Goal: Complete application form

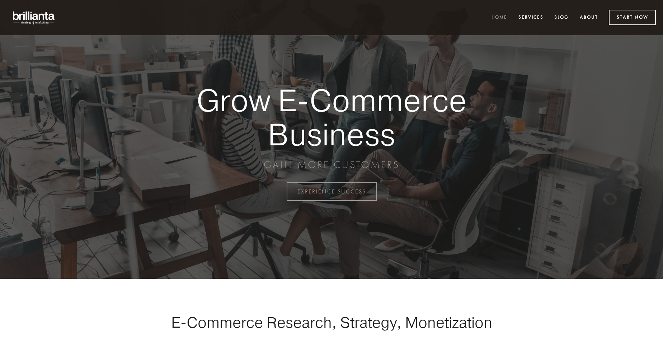
scroll to position [1880, 0]
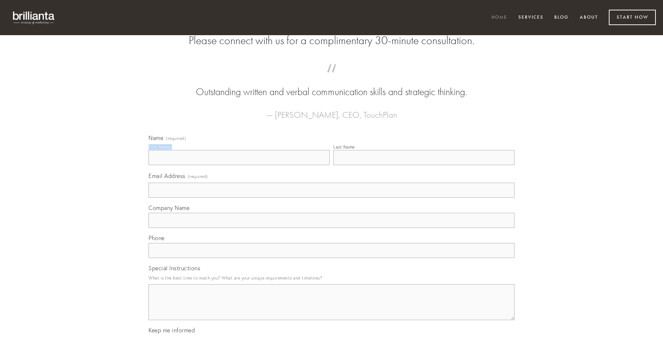
type input "[PERSON_NAME]"
click at [423, 165] on input "Last Name" at bounding box center [423, 157] width 181 height 15
type input "[PERSON_NAME]"
click at [331, 198] on input "Email Address (required)" at bounding box center [331, 190] width 366 height 15
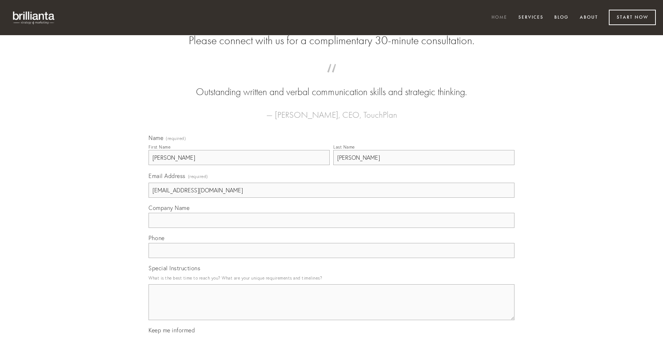
type input "[EMAIL_ADDRESS][DOMAIN_NAME]"
click at [331, 228] on input "Company Name" at bounding box center [331, 220] width 366 height 15
type input "amitto"
click at [331, 258] on input "text" at bounding box center [331, 250] width 366 height 15
click at [331, 308] on textarea "Special Instructions" at bounding box center [331, 302] width 366 height 36
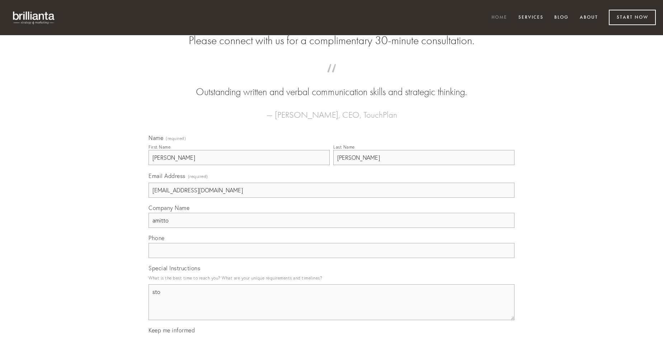
type textarea "sto"
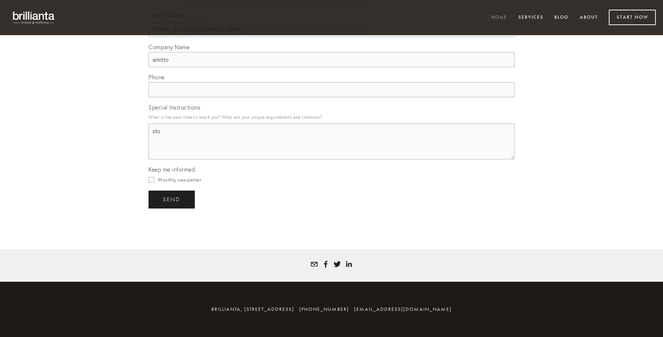
click at [172, 199] on span "send" at bounding box center [172, 199] width 18 height 6
